Goal: Task Accomplishment & Management: Use online tool/utility

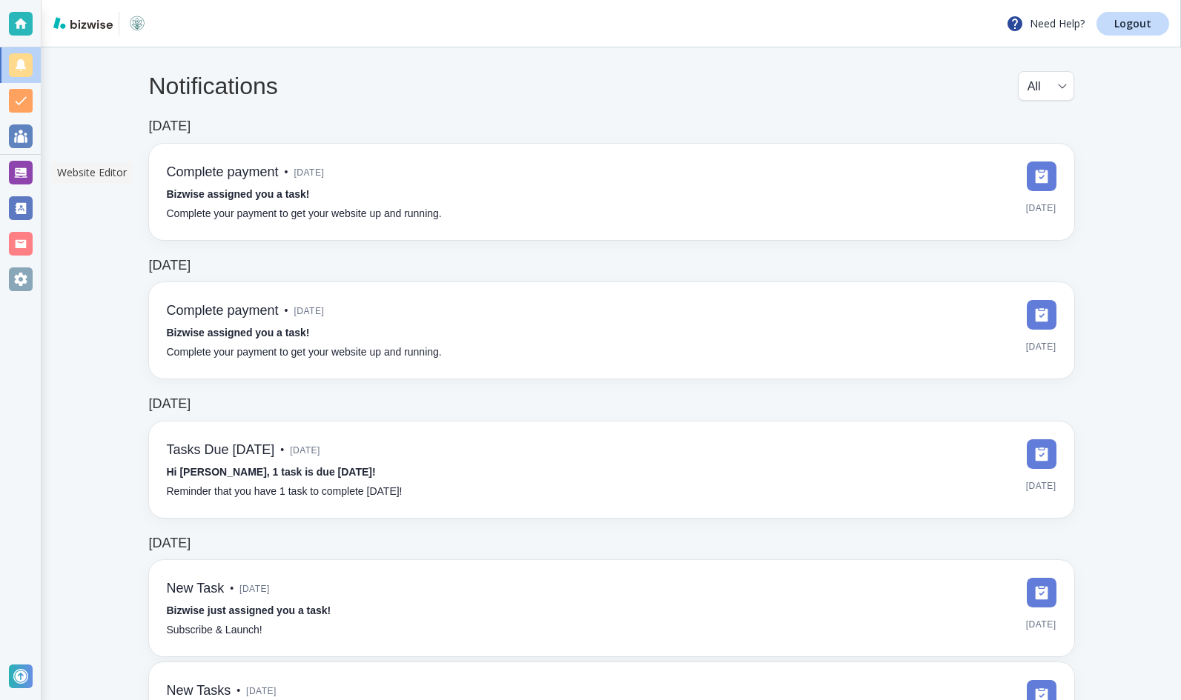
click at [26, 175] on div at bounding box center [21, 173] width 24 height 24
select select "8"
select select "Groceries"
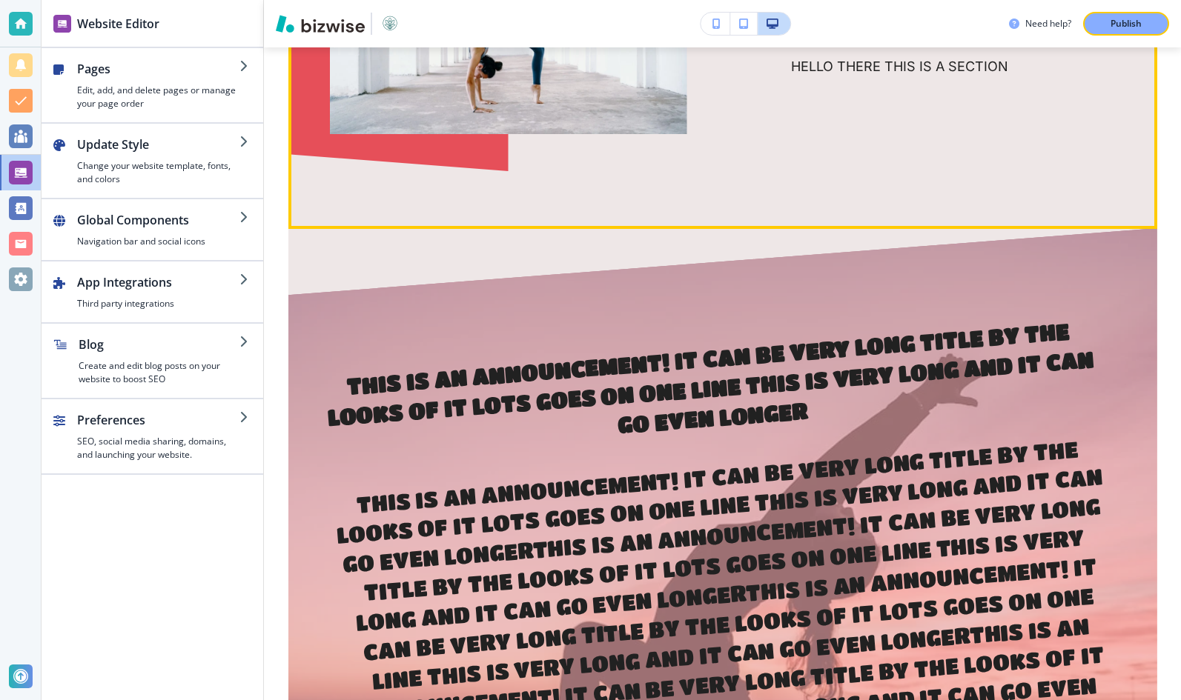
scroll to position [1963, 0]
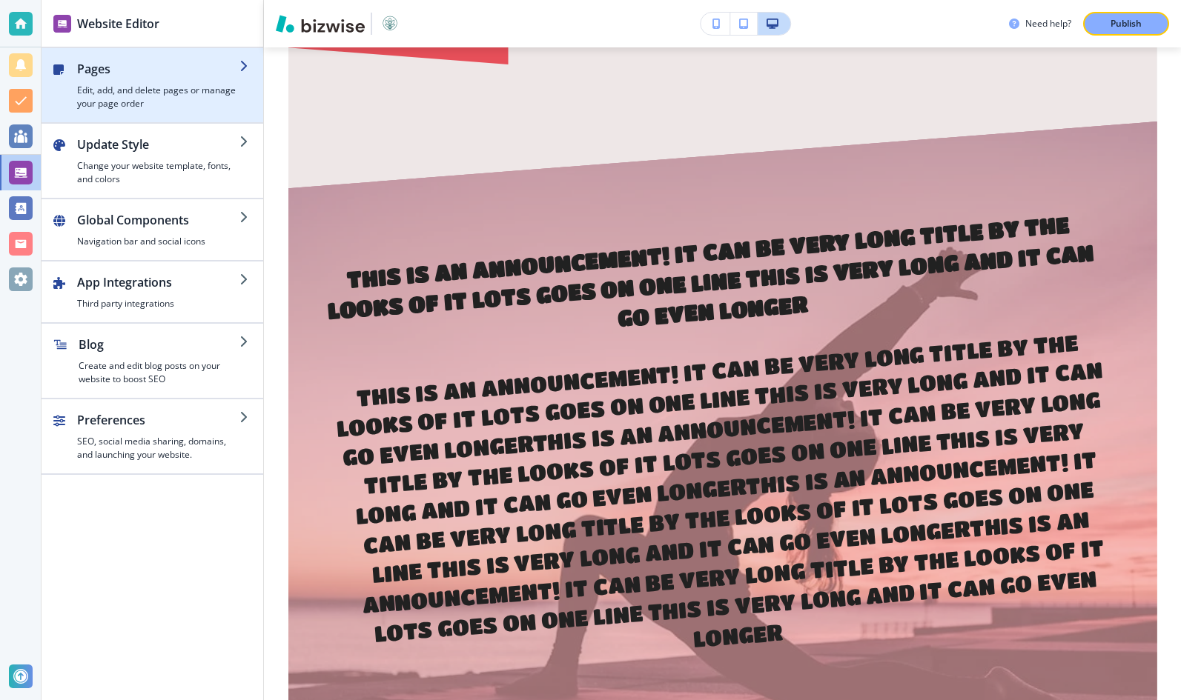
click at [111, 90] on h4 "Edit, add, and delete pages or manage your page order" at bounding box center [158, 97] width 162 height 27
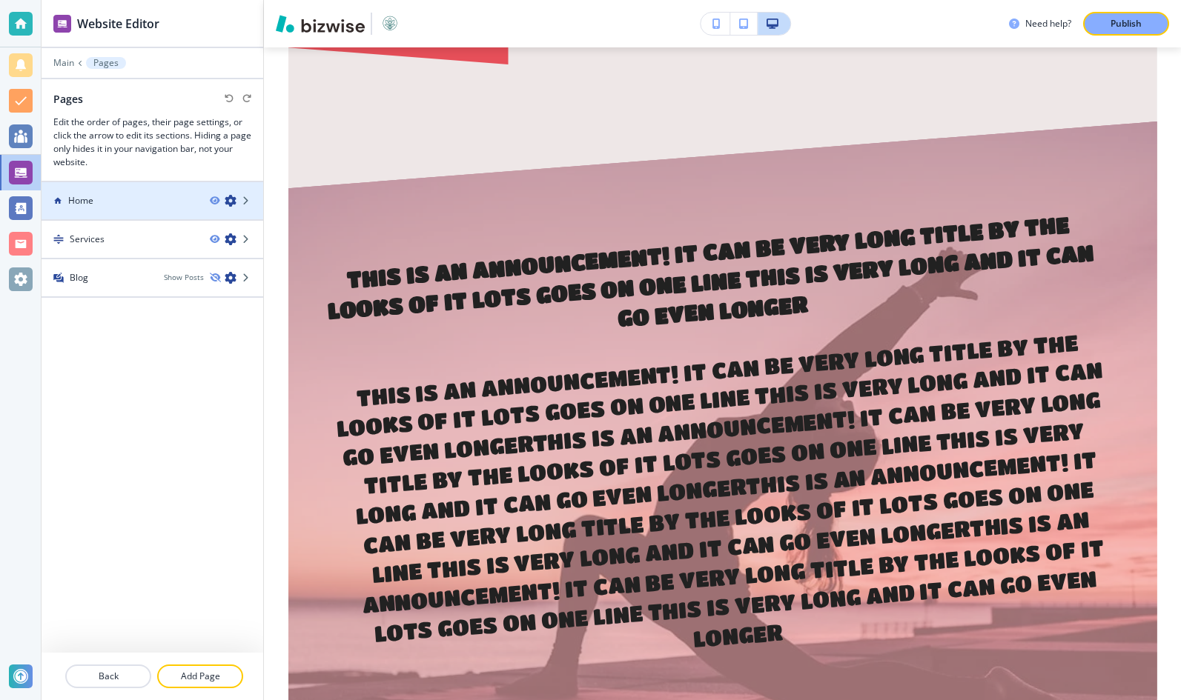
click at [145, 210] on div at bounding box center [153, 214] width 222 height 12
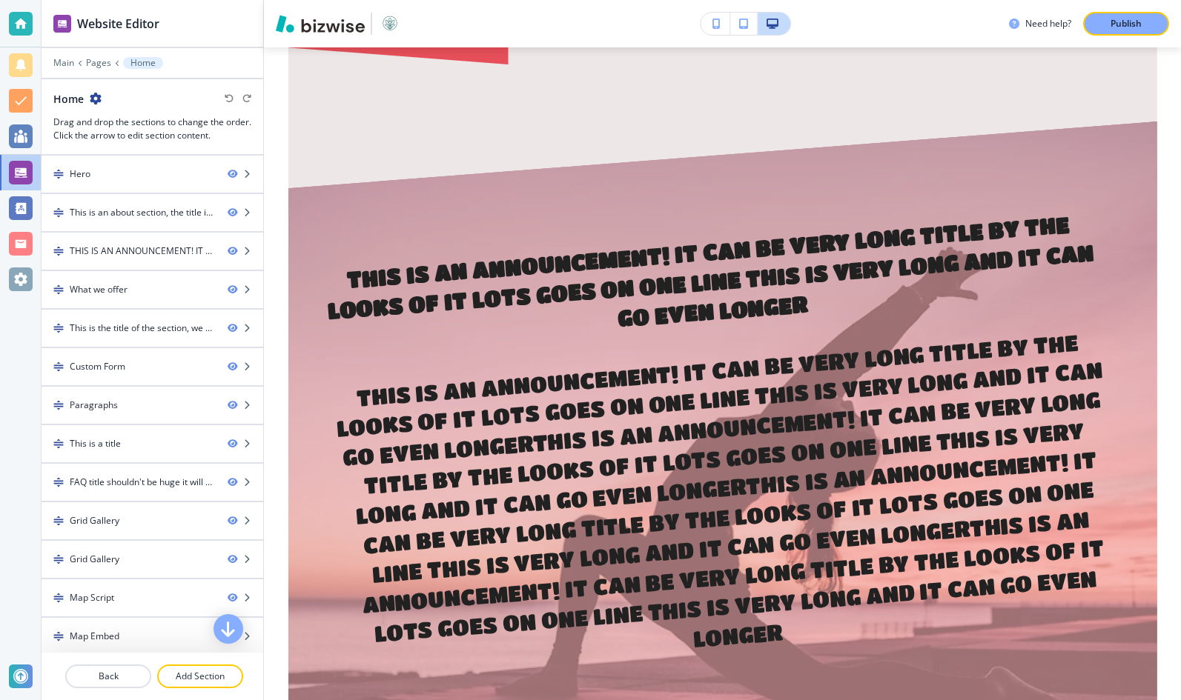
scroll to position [81, 0]
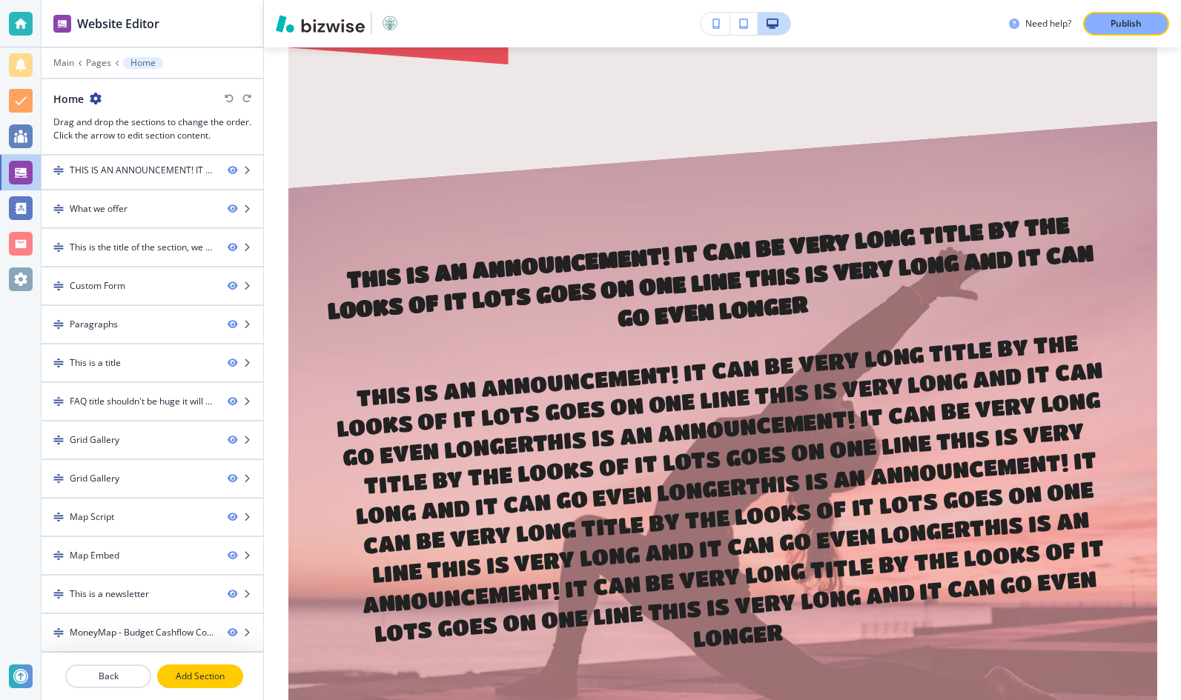
click at [175, 674] on p "Add Section" at bounding box center [200, 676] width 83 height 13
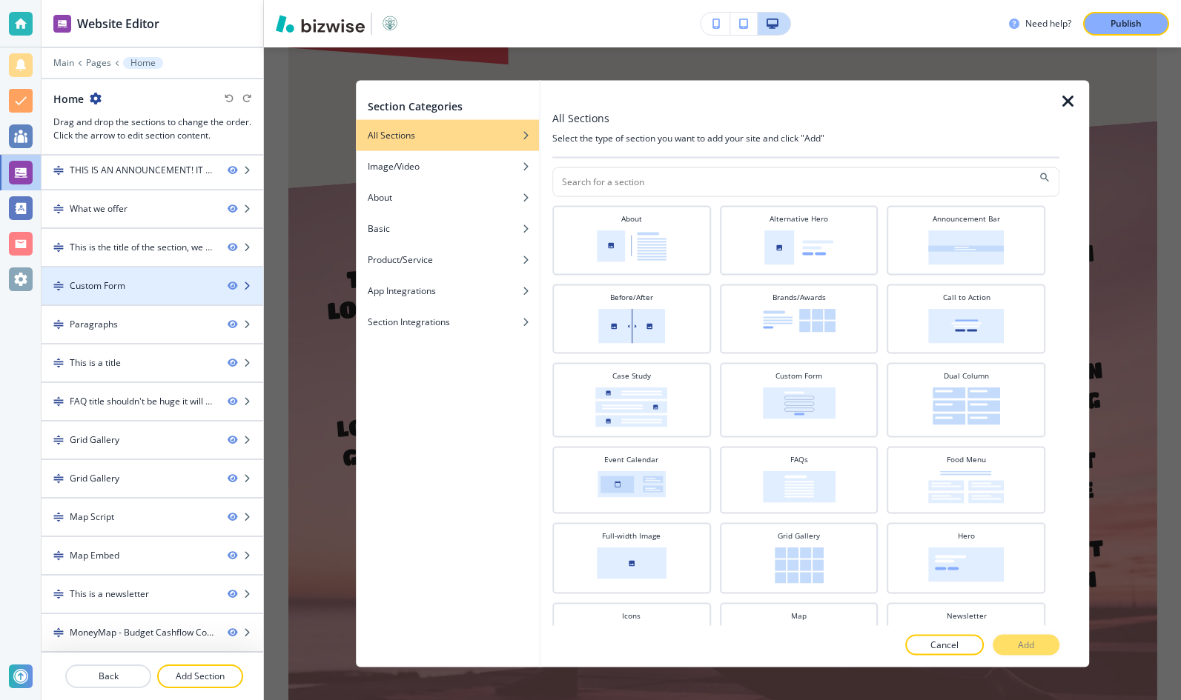
click at [142, 268] on div at bounding box center [153, 274] width 222 height 12
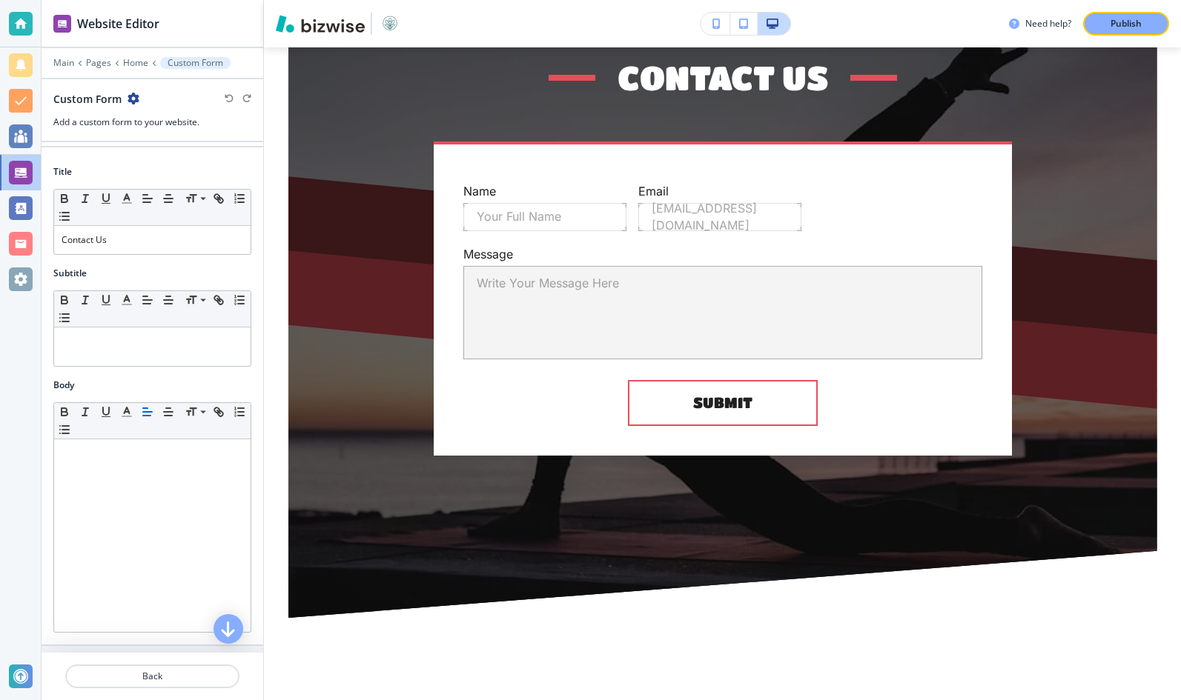
scroll to position [544, 0]
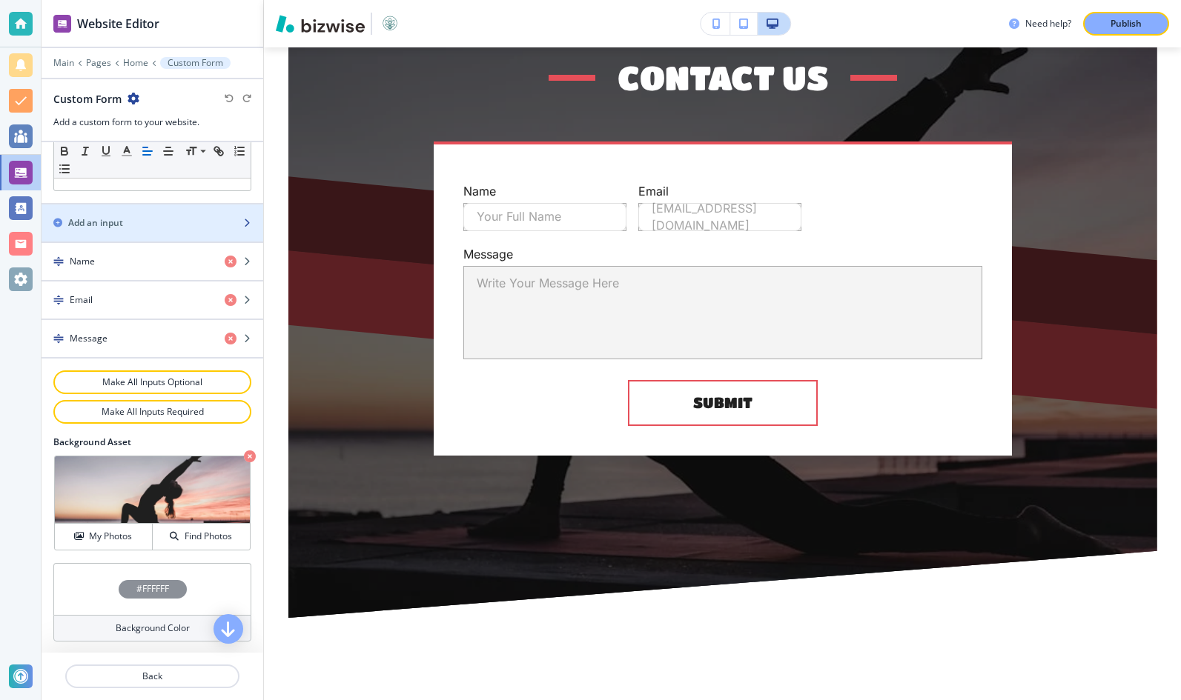
click at [163, 235] on div "button" at bounding box center [153, 236] width 222 height 12
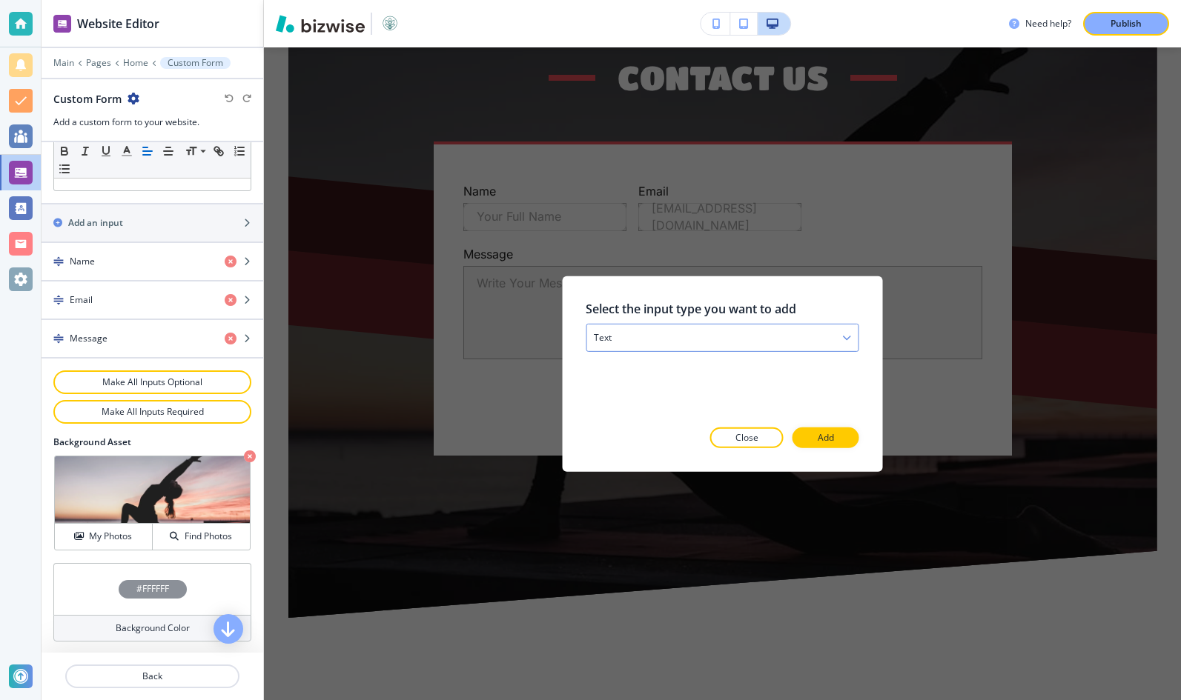
click at [633, 339] on div "text" at bounding box center [722, 337] width 272 height 27
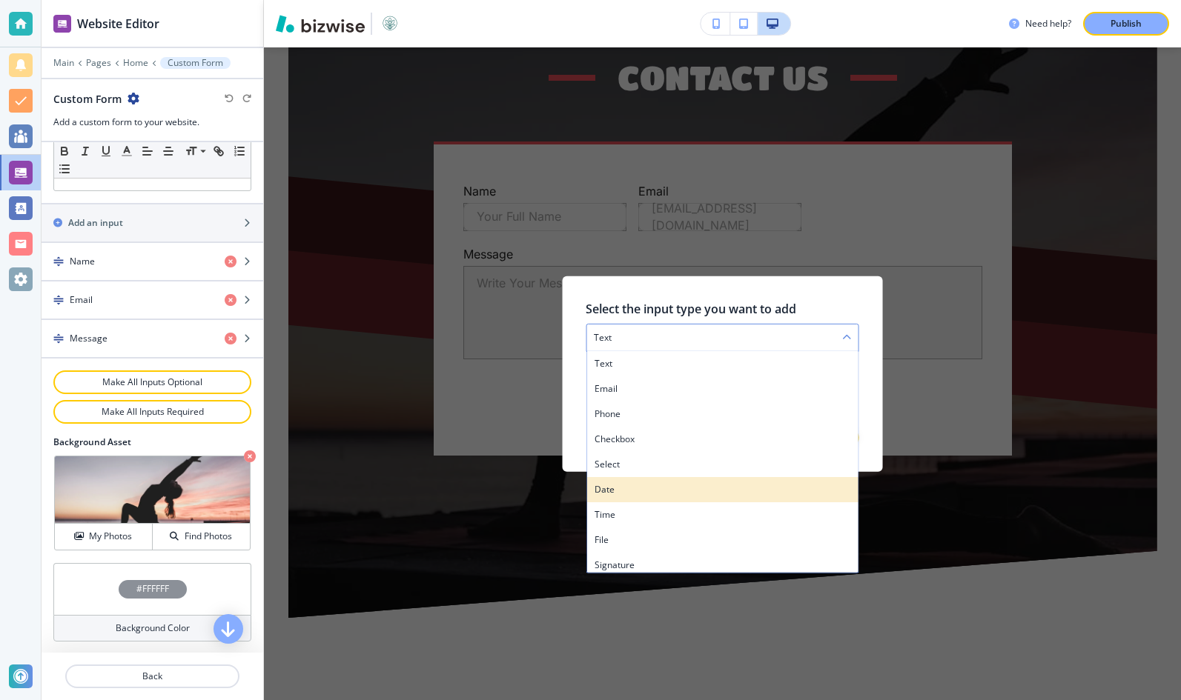
click at [630, 496] on div "date" at bounding box center [722, 489] width 272 height 25
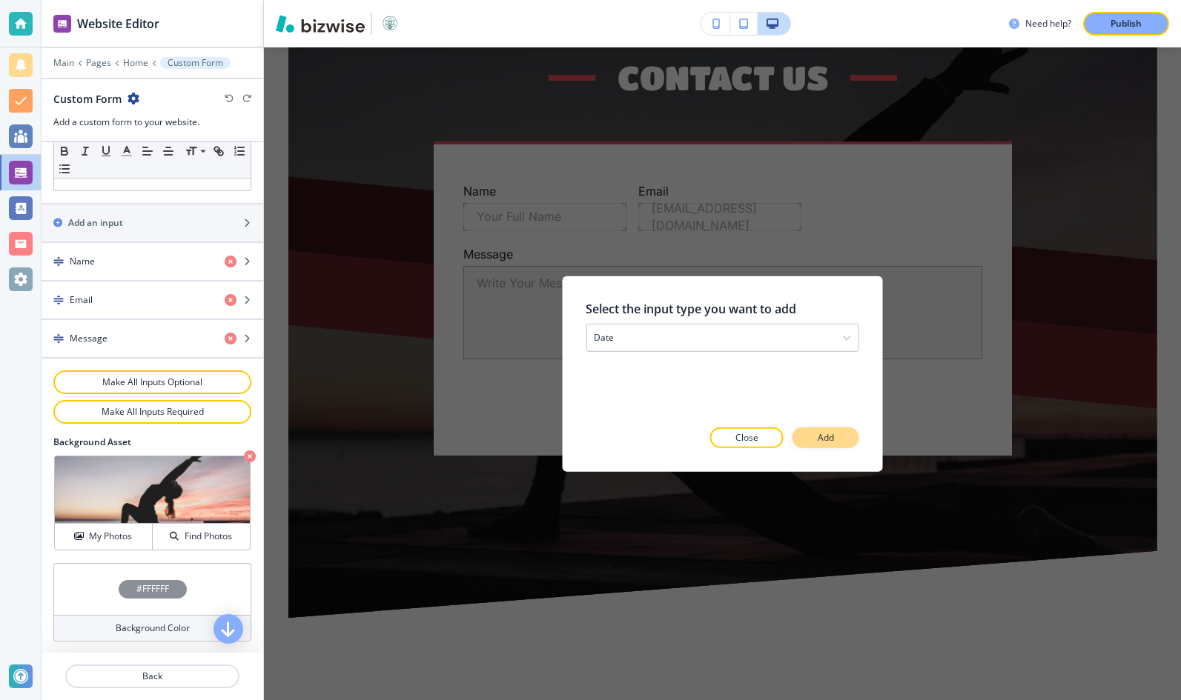
click at [845, 440] on button "Add" at bounding box center [825, 438] width 67 height 21
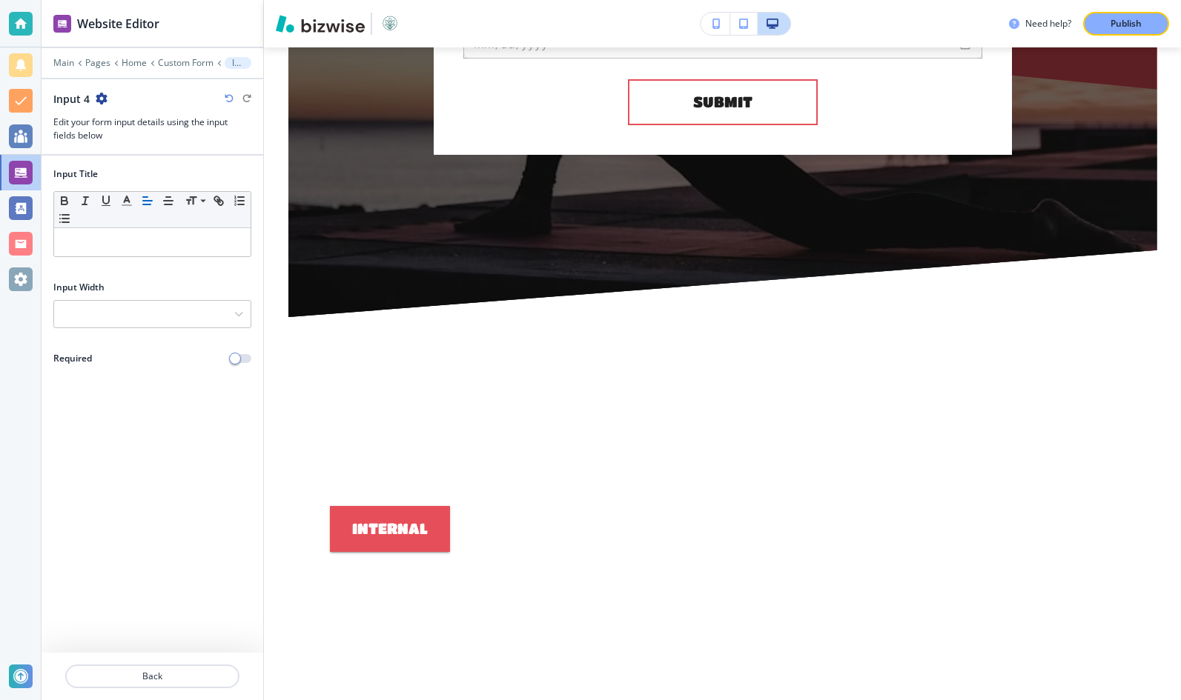
scroll to position [5327, 0]
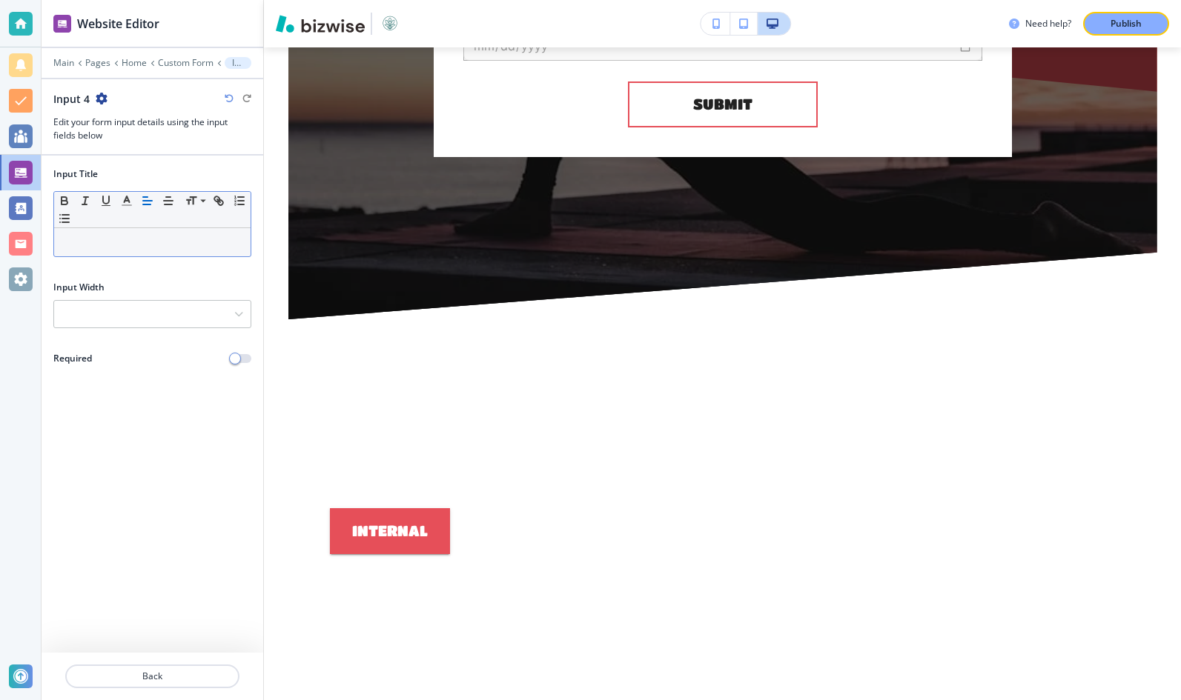
click at [123, 246] on p at bounding box center [153, 242] width 182 height 13
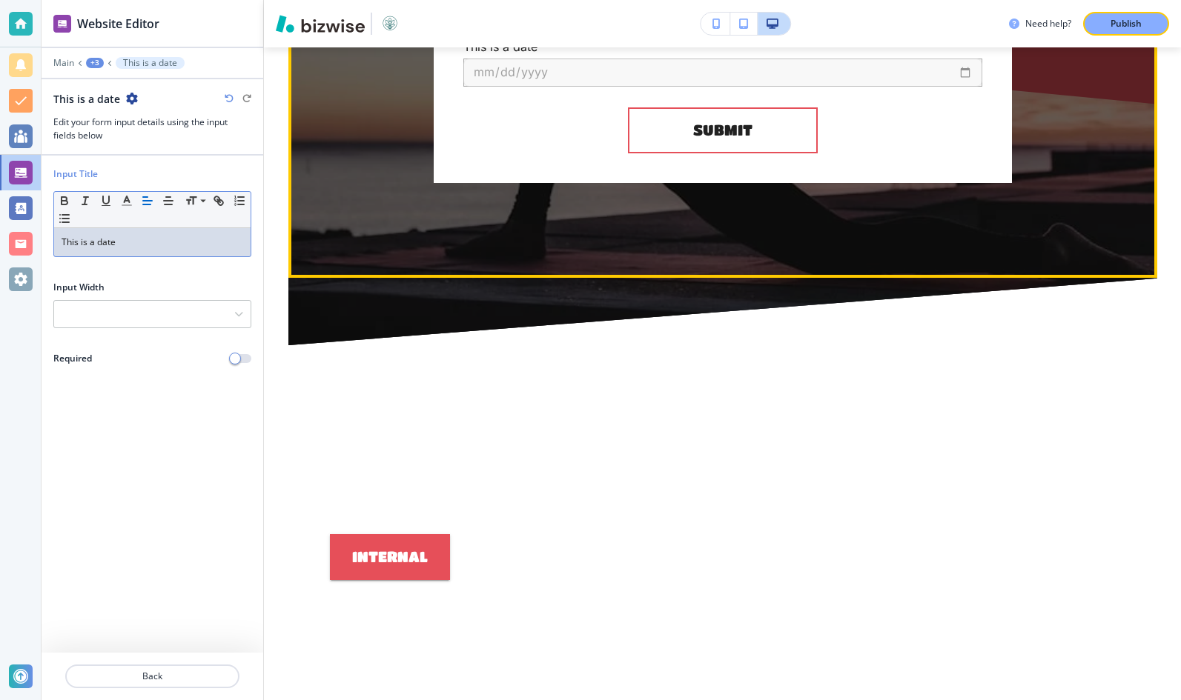
scroll to position [5134, 0]
